Goal: Task Accomplishment & Management: Use online tool/utility

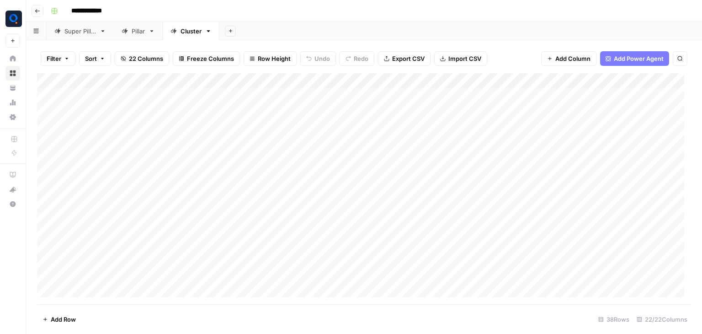
click at [100, 198] on div "Add Column" at bounding box center [364, 188] width 654 height 231
click at [120, 203] on div "Add Column" at bounding box center [364, 188] width 654 height 231
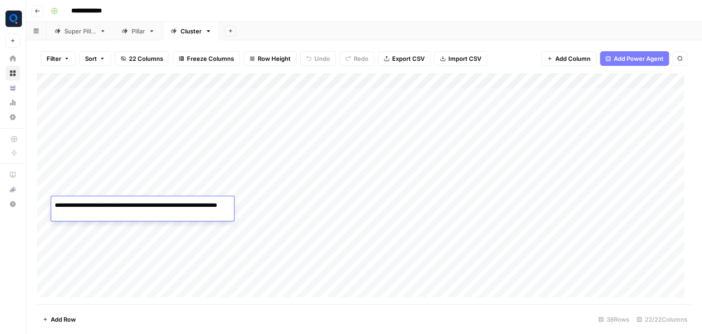
click at [433, 210] on div "Add Column" at bounding box center [364, 188] width 654 height 231
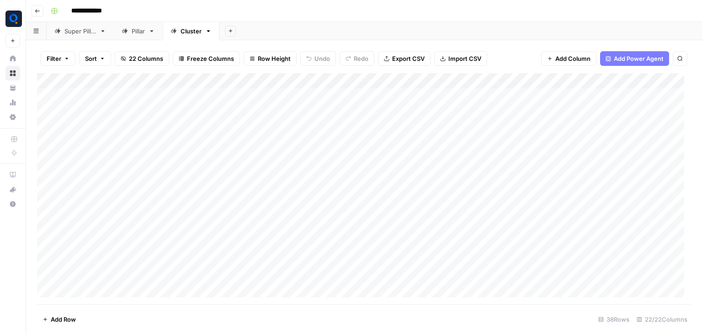
click at [113, 203] on div "Add Column" at bounding box center [364, 188] width 654 height 231
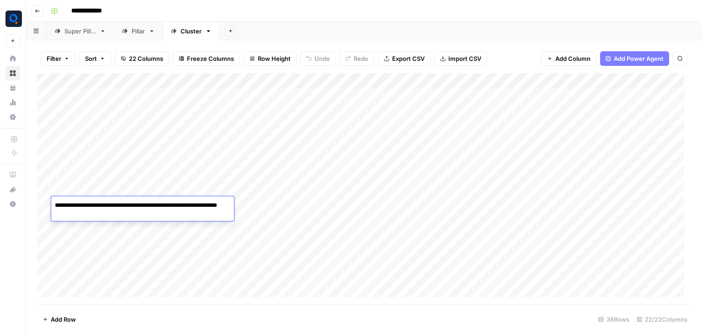
click at [113, 203] on textarea "**********" at bounding box center [142, 210] width 183 height 22
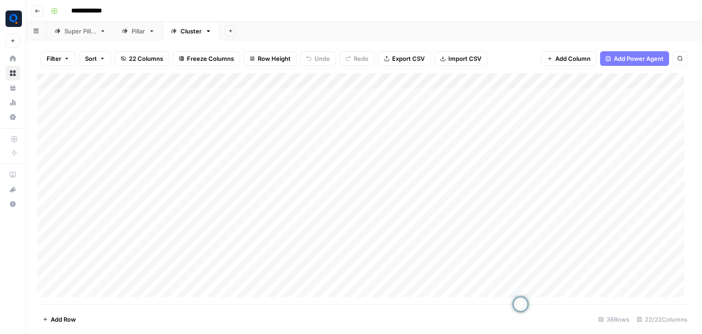
click at [493, 224] on div "Add Column" at bounding box center [364, 188] width 654 height 231
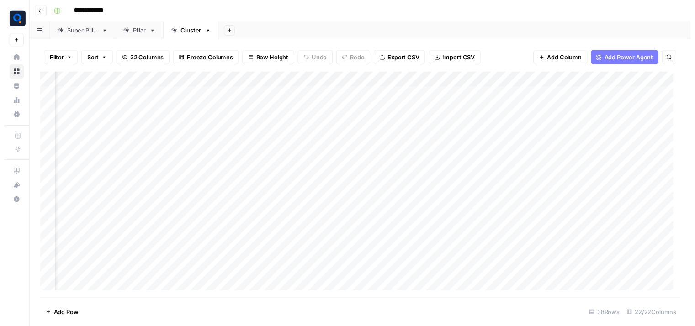
scroll to position [0, 788]
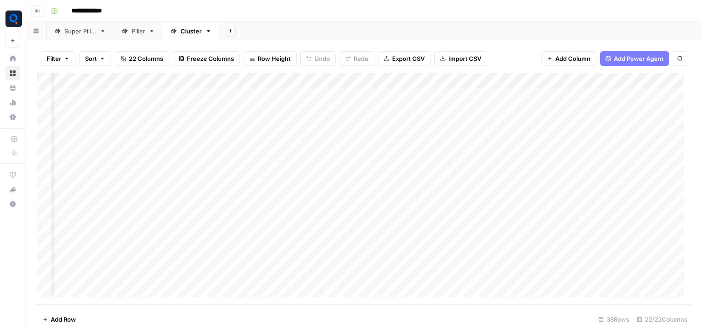
click at [146, 219] on div "Add Column" at bounding box center [364, 188] width 654 height 231
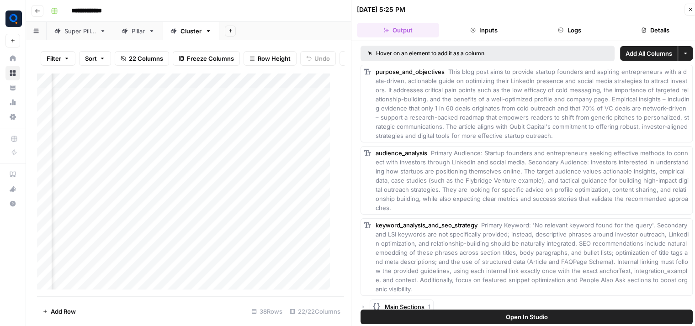
click at [578, 25] on button "Logs" at bounding box center [570, 30] width 82 height 15
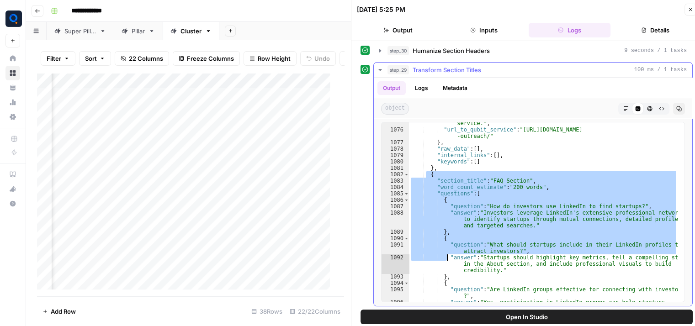
scroll to position [8684, 0]
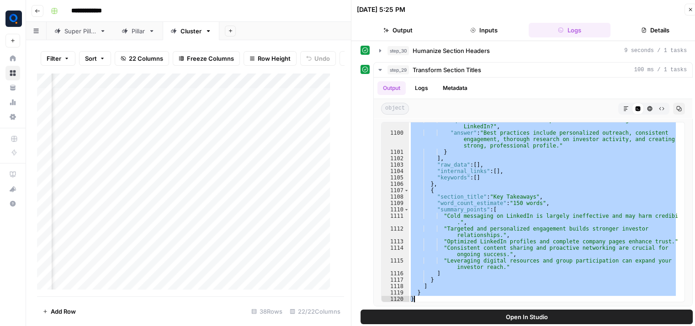
drag, startPoint x: 427, startPoint y: 176, endPoint x: 463, endPoint y: 355, distance: 182.4
click at [463, 317] on html "**********" at bounding box center [347, 163] width 695 height 326
type textarea "* *"
click at [148, 240] on div "Add Column" at bounding box center [187, 185] width 300 height 224
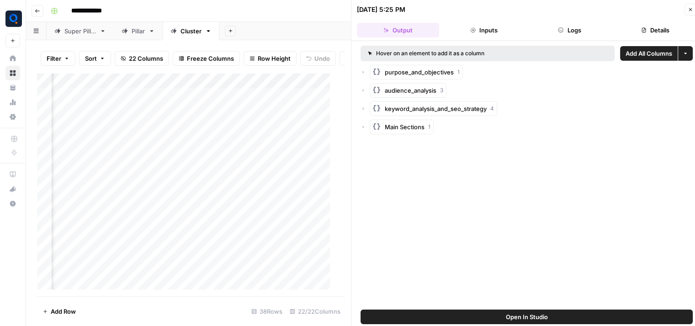
click at [587, 25] on button "Logs" at bounding box center [570, 30] width 82 height 15
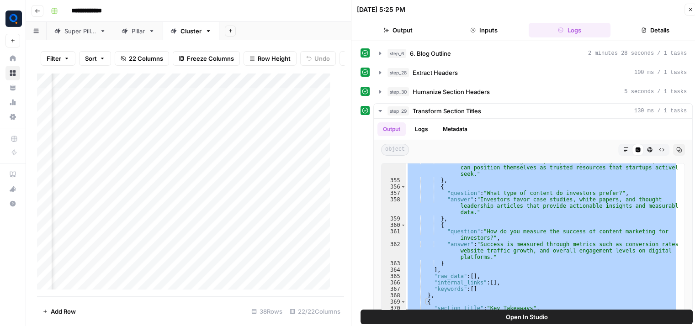
scroll to position [3173, 0]
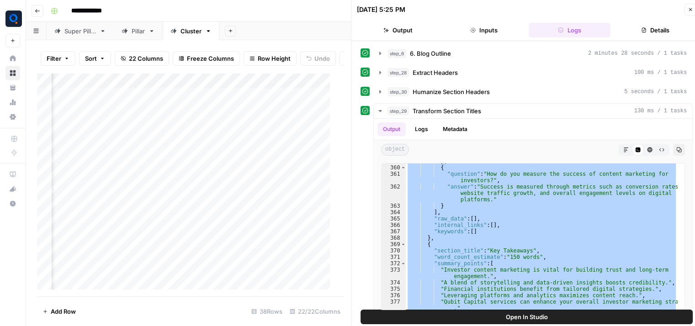
drag, startPoint x: 421, startPoint y: 192, endPoint x: 462, endPoint y: 355, distance: 167.5
click at [462, 317] on html "**********" at bounding box center [347, 163] width 695 height 326
type textarea "* *"
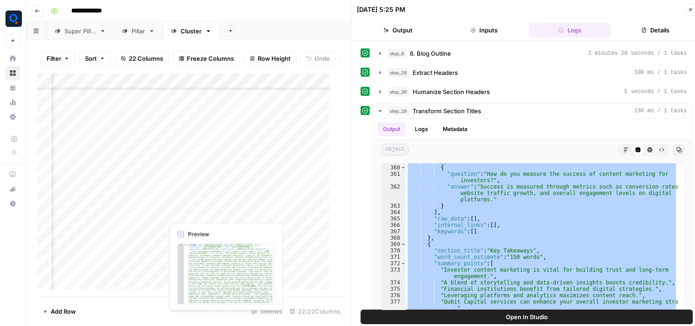
click at [210, 209] on div "Add Column" at bounding box center [187, 185] width 300 height 224
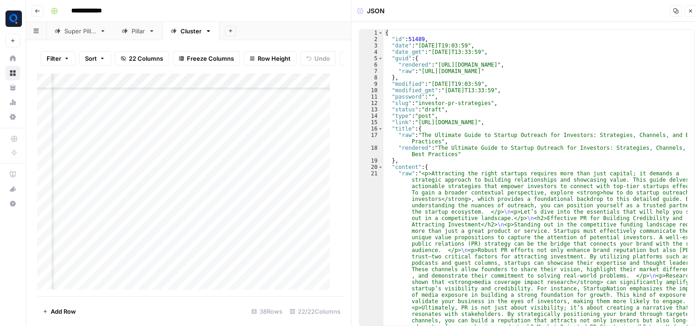
type textarea "**********"
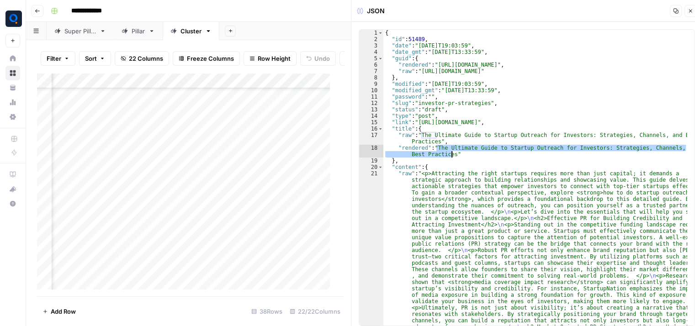
drag, startPoint x: 437, startPoint y: 149, endPoint x: 451, endPoint y: 152, distance: 14.5
click at [263, 244] on div "Add Column" at bounding box center [187, 185] width 300 height 224
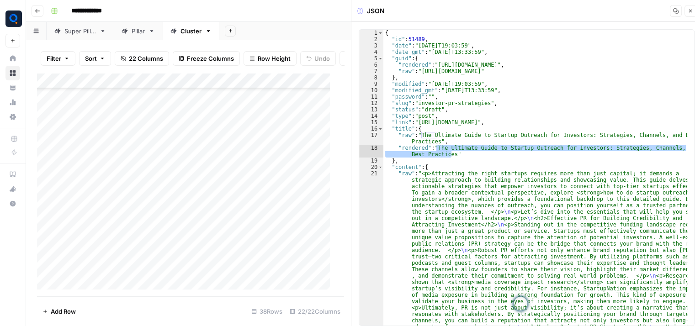
click at [87, 260] on div "Add Column" at bounding box center [187, 185] width 300 height 224
click at [276, 151] on div "Add Column" at bounding box center [187, 185] width 300 height 224
click at [265, 182] on div "Add Column" at bounding box center [187, 185] width 300 height 224
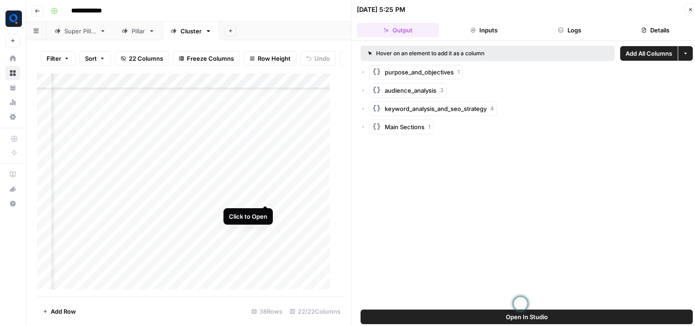
click at [265, 195] on div "Add Column" at bounding box center [187, 185] width 300 height 224
click at [584, 27] on button "Logs" at bounding box center [570, 30] width 82 height 15
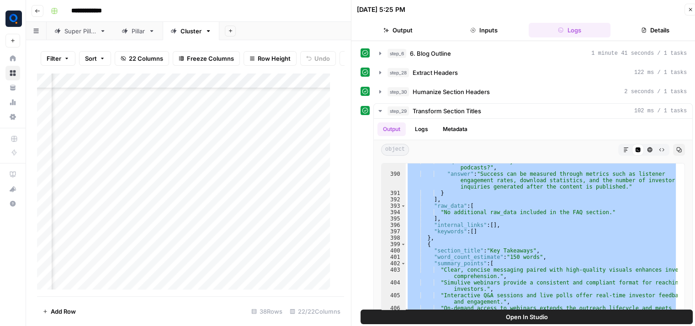
scroll to position [3513, 0]
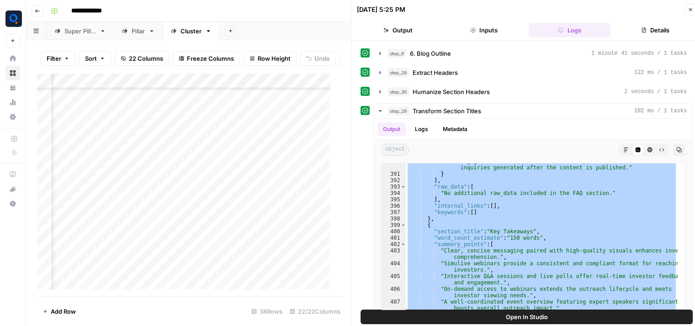
drag, startPoint x: 424, startPoint y: 236, endPoint x: 468, endPoint y: 355, distance: 126.7
click at [468, 317] on html "**********" at bounding box center [347, 163] width 695 height 326
type textarea "* *"
click at [263, 212] on div "Add Column" at bounding box center [187, 185] width 300 height 224
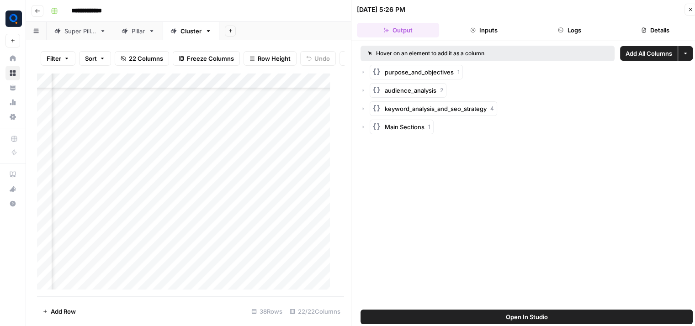
click at [579, 33] on button "Logs" at bounding box center [570, 30] width 82 height 15
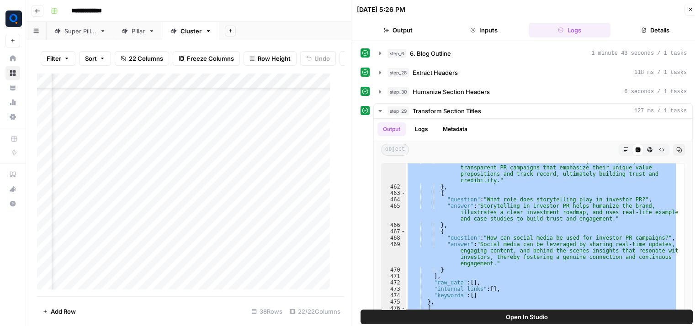
scroll to position [3897, 0]
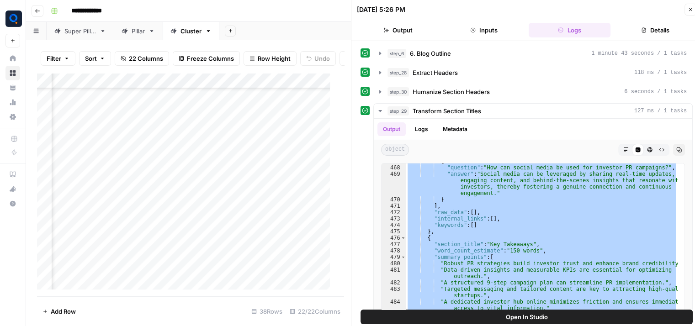
drag, startPoint x: 426, startPoint y: 184, endPoint x: 505, endPoint y: 355, distance: 188.4
click at [505, 317] on html "**********" at bounding box center [347, 163] width 695 height 326
type textarea "* *"
click at [267, 225] on div "Add Column" at bounding box center [187, 185] width 300 height 224
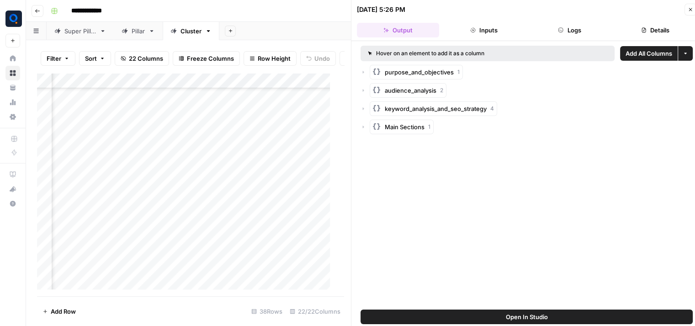
click at [590, 34] on button "Logs" at bounding box center [570, 30] width 82 height 15
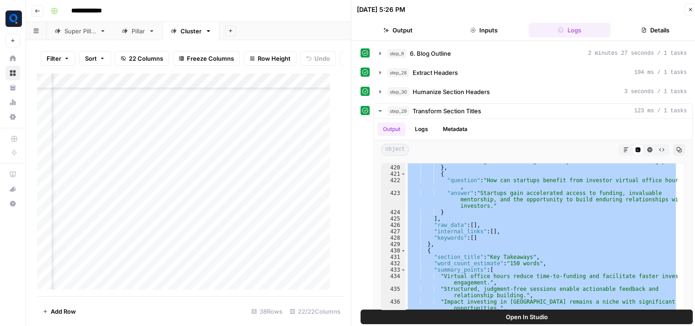
scroll to position [3647, 0]
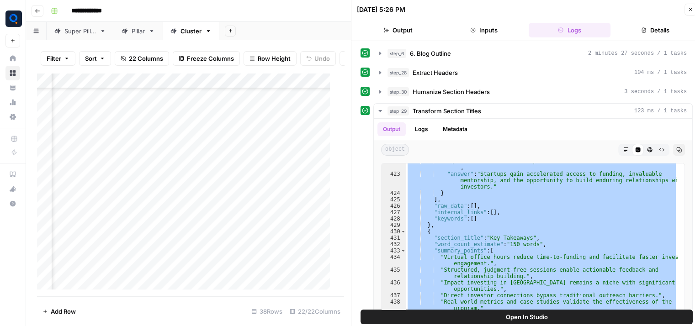
drag, startPoint x: 425, startPoint y: 180, endPoint x: 472, endPoint y: 352, distance: 179.2
click at [472, 317] on html "**********" at bounding box center [347, 163] width 695 height 326
type textarea "* *"
click at [264, 242] on div "Add Column" at bounding box center [187, 185] width 300 height 224
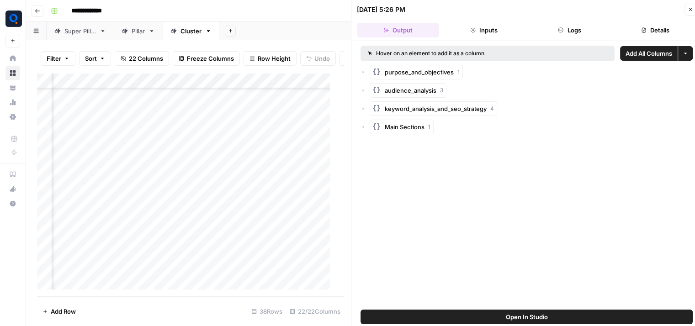
click at [578, 27] on button "Logs" at bounding box center [570, 30] width 82 height 15
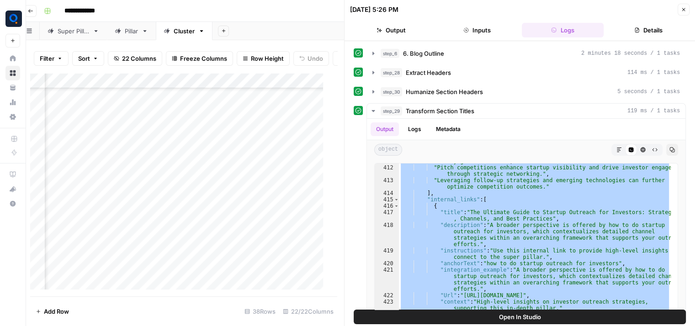
scroll to position [3462, 0]
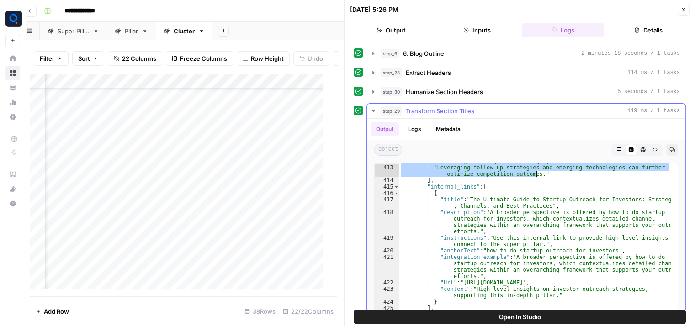
drag, startPoint x: 418, startPoint y: 200, endPoint x: 537, endPoint y: 176, distance: 120.8
click at [537, 176] on div ""Pitch competitions enhance startup visibility and drive investor engagement th…" at bounding box center [535, 251] width 272 height 199
type textarea "**********"
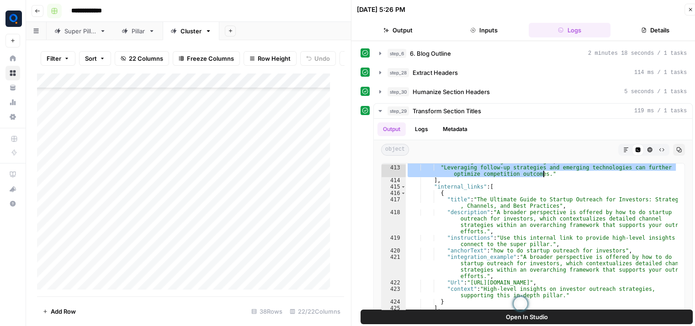
scroll to position [62, 0]
click at [111, 260] on div "Add Column" at bounding box center [187, 185] width 300 height 224
